Goal: Task Accomplishment & Management: Use online tool/utility

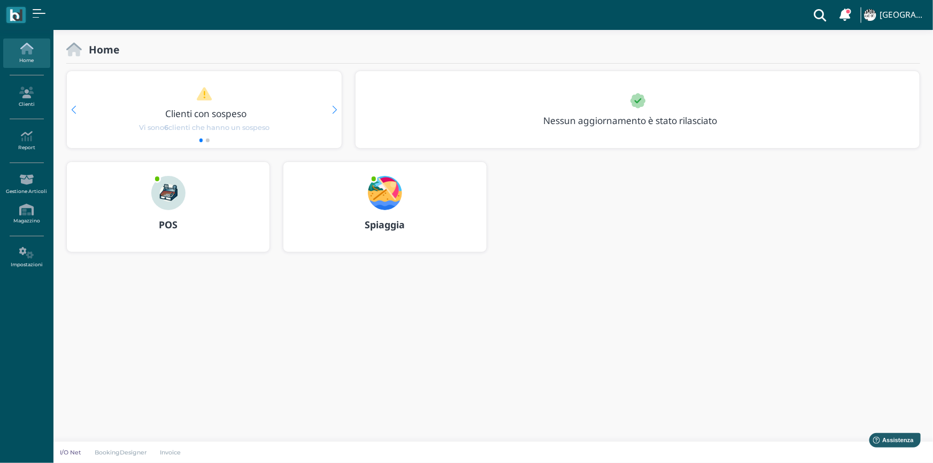
click at [378, 190] on img at bounding box center [385, 193] width 34 height 34
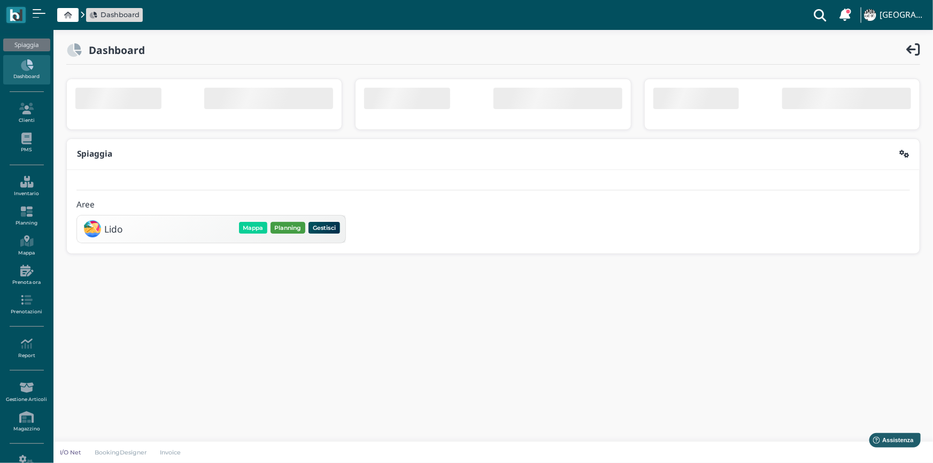
click at [286, 229] on button "Planning" at bounding box center [287, 228] width 35 height 12
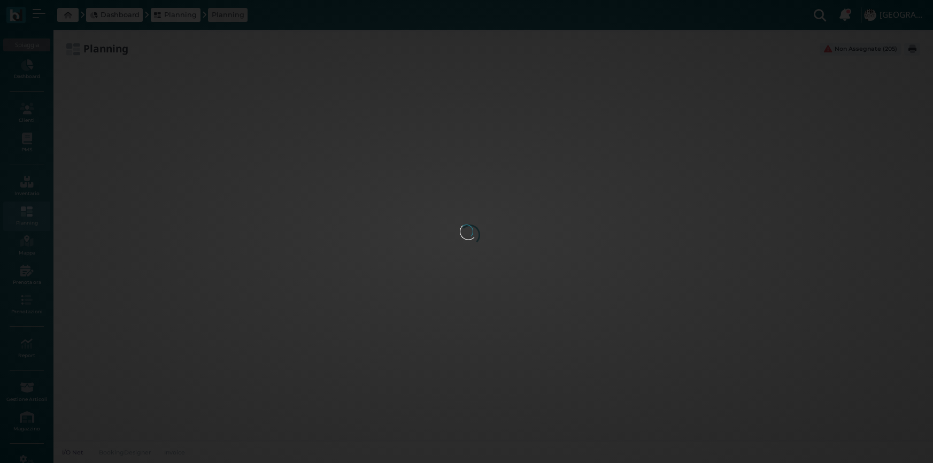
type input "2.8"
type input "55"
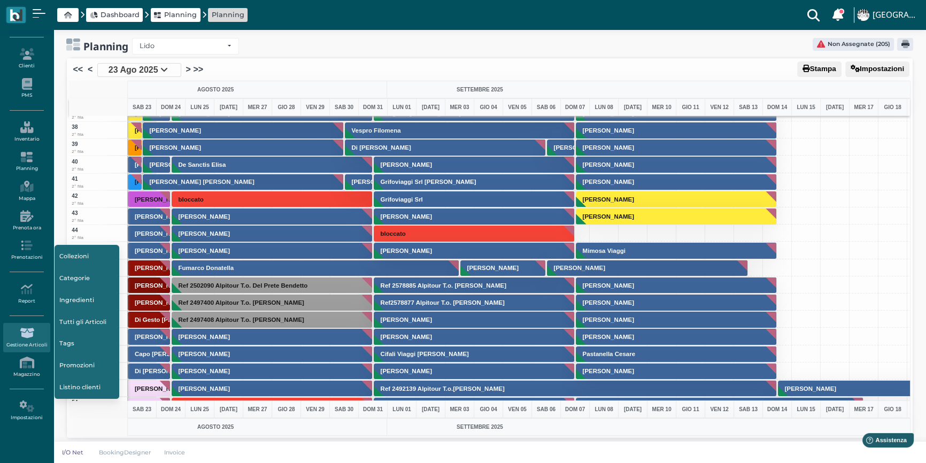
scroll to position [7, 0]
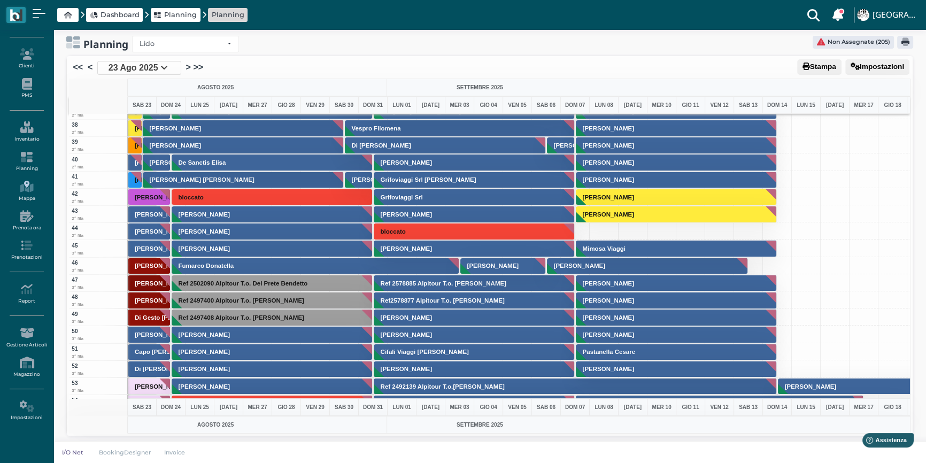
click at [28, 201] on link "Mappa" at bounding box center [26, 190] width 47 height 29
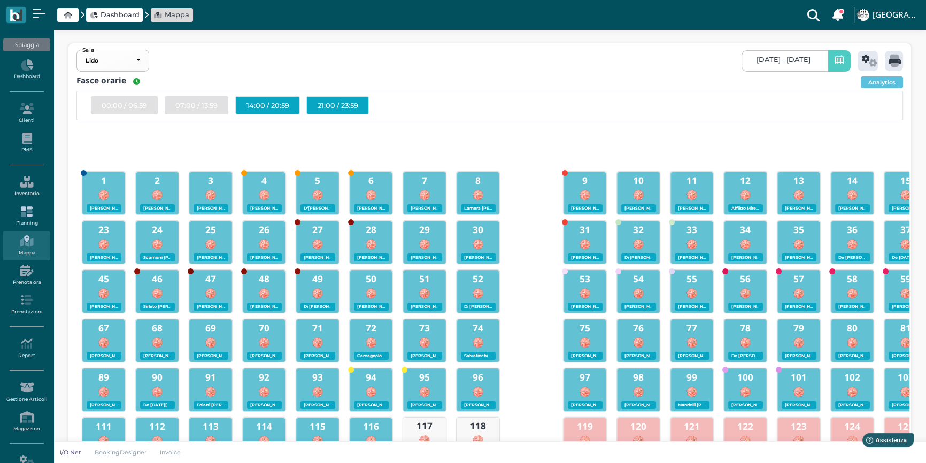
click at [34, 219] on link "Planning" at bounding box center [26, 216] width 47 height 29
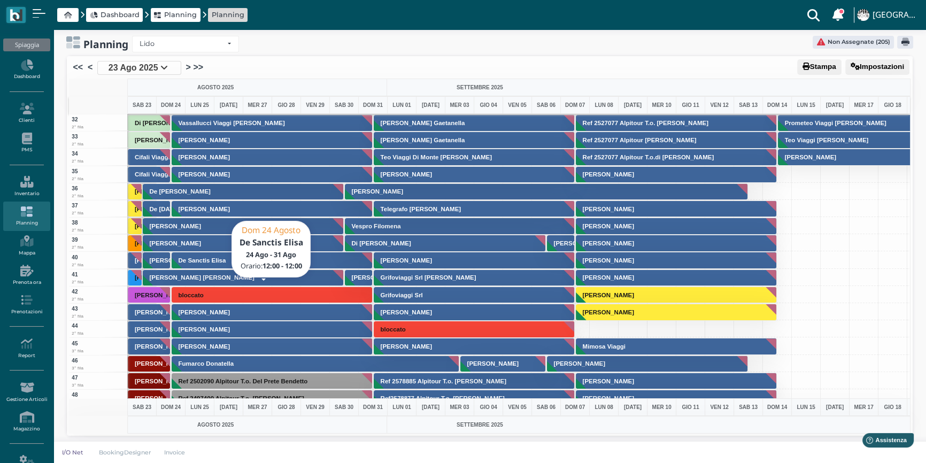
scroll to position [534, 0]
